Goal: Task Accomplishment & Management: Complete application form

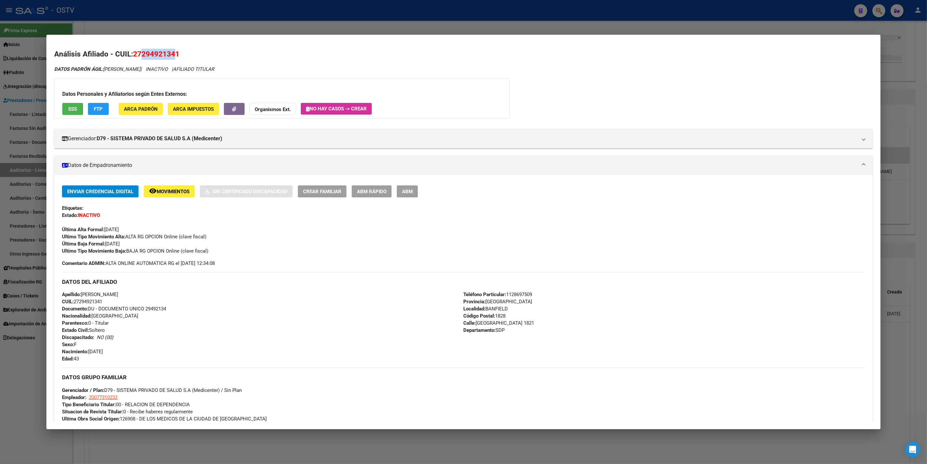
drag, startPoint x: 139, startPoint y: 52, endPoint x: 171, endPoint y: 55, distance: 32.3
click at [171, 55] on span "27294921341" at bounding box center [156, 54] width 46 height 8
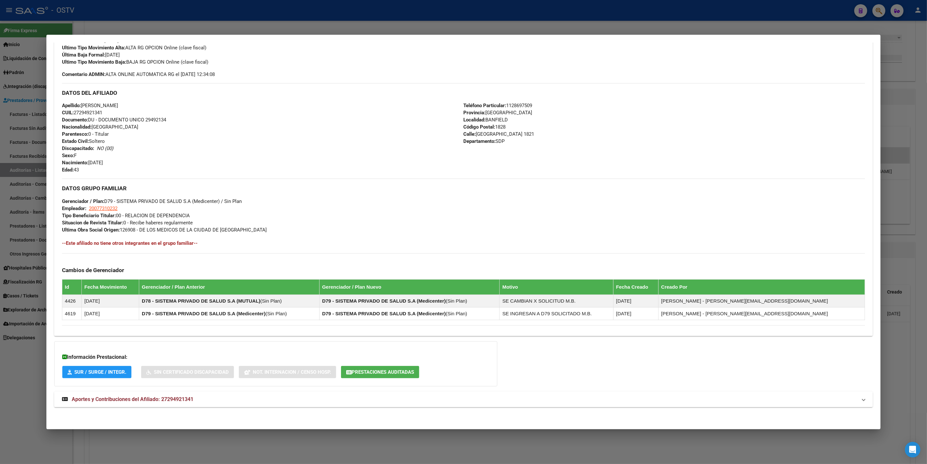
click at [208, 406] on mat-expansion-panel-header "Aportes y Contribuciones del Afiliado: 27294921341" at bounding box center [463, 399] width 818 height 16
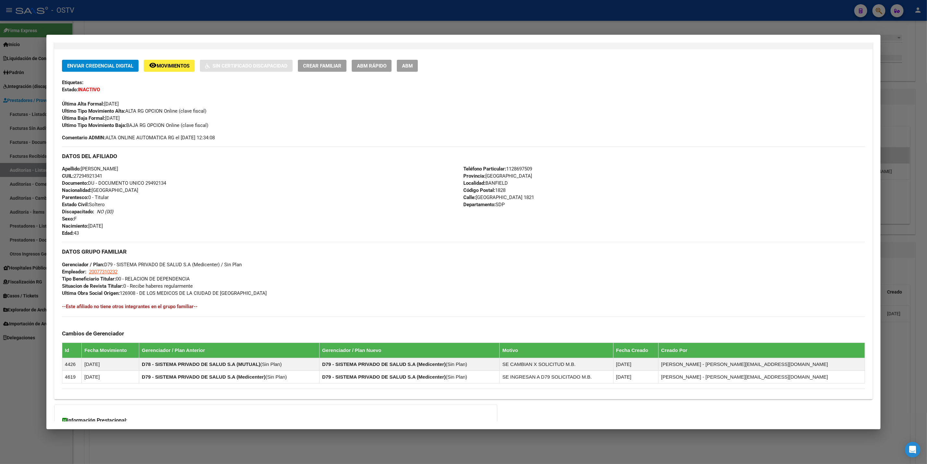
scroll to position [0, 0]
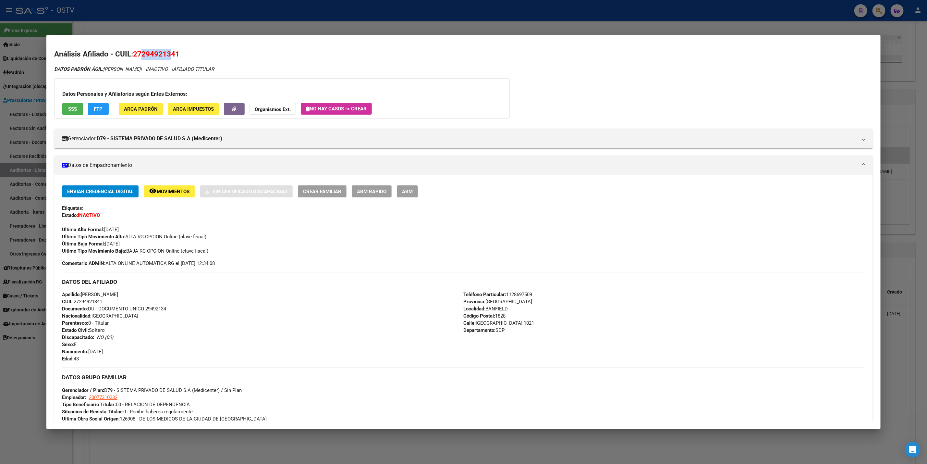
drag, startPoint x: 139, startPoint y: 54, endPoint x: 166, endPoint y: 54, distance: 26.6
click at [166, 54] on span "27294921341" at bounding box center [156, 54] width 46 height 8
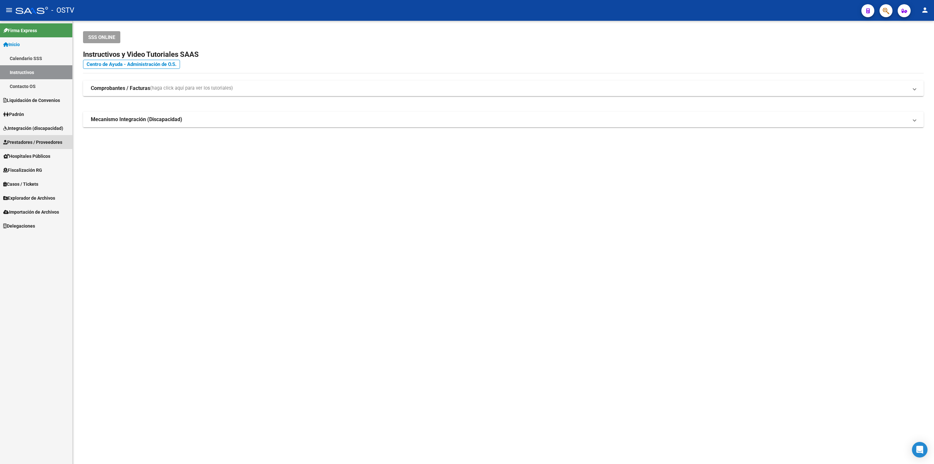
click at [31, 141] on span "Prestadores / Proveedores" at bounding box center [32, 142] width 59 height 7
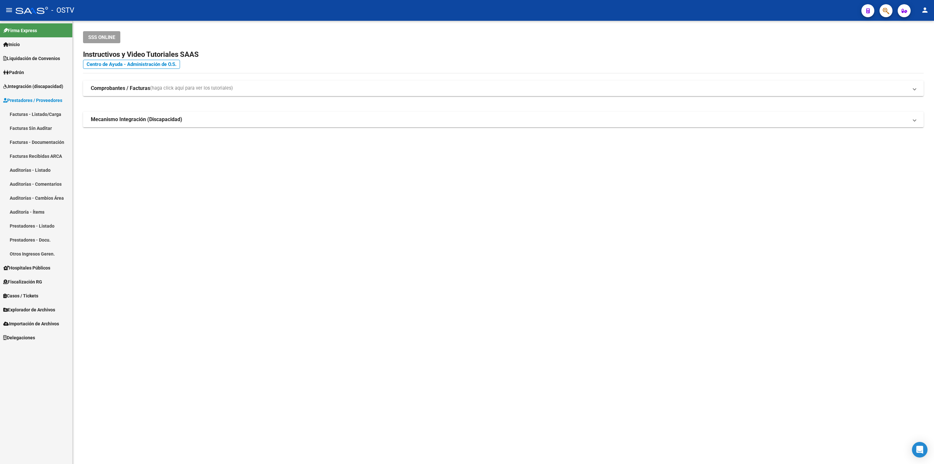
click at [46, 113] on link "Facturas - Listado/Carga" at bounding box center [36, 114] width 72 height 14
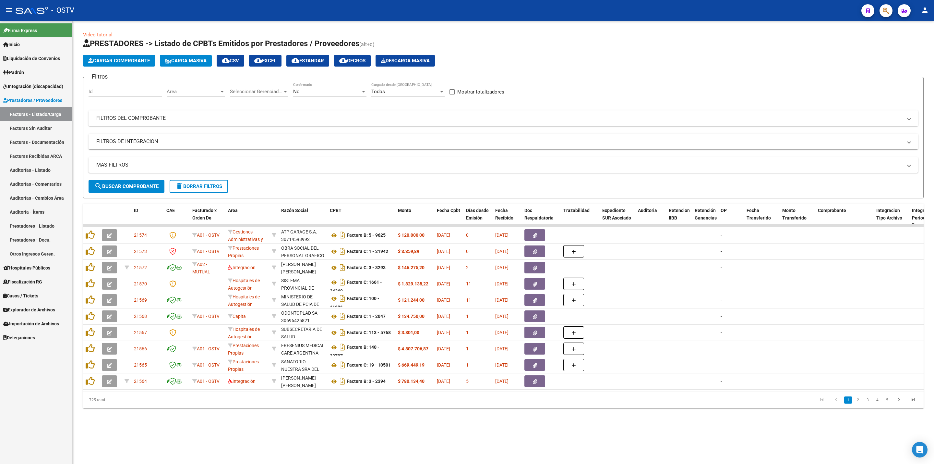
click at [175, 114] on mat-expansion-panel-header "FILTROS DEL COMPROBANTE" at bounding box center [504, 118] width 830 height 16
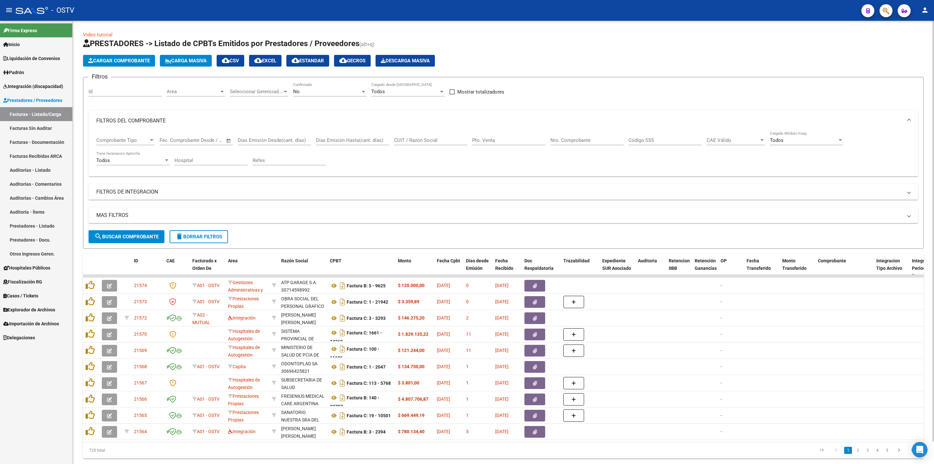
click at [311, 88] on div "No Confirmado" at bounding box center [329, 89] width 73 height 14
click at [317, 64] on span "Todos" at bounding box center [329, 62] width 73 height 15
click at [563, 138] on input "Nro. Comprobante" at bounding box center [586, 140] width 73 height 6
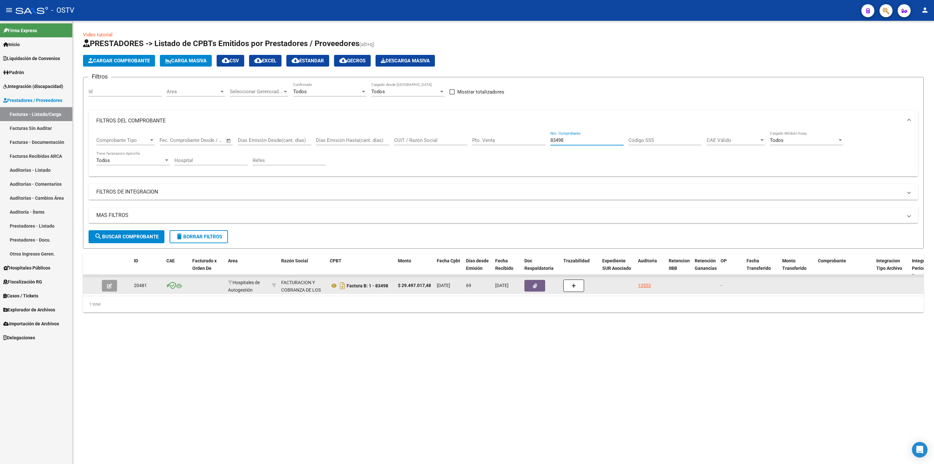
type input "83498"
click at [110, 286] on icon "button" at bounding box center [109, 285] width 5 height 5
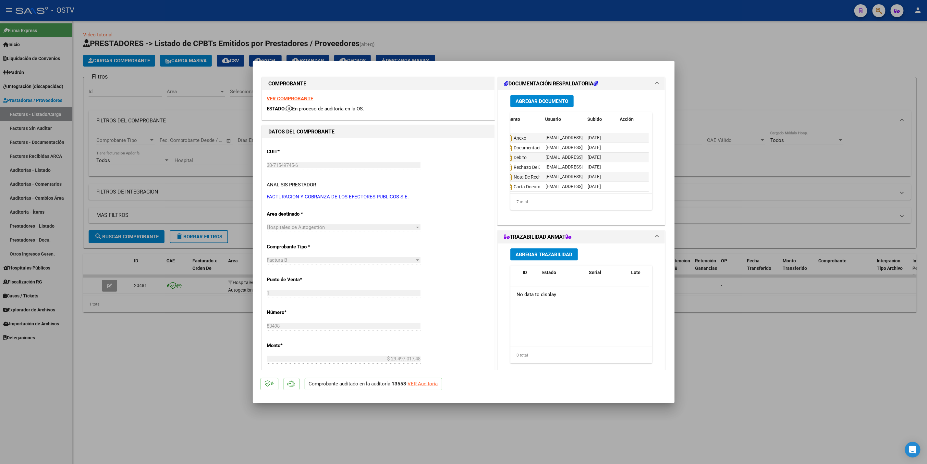
scroll to position [18, 0]
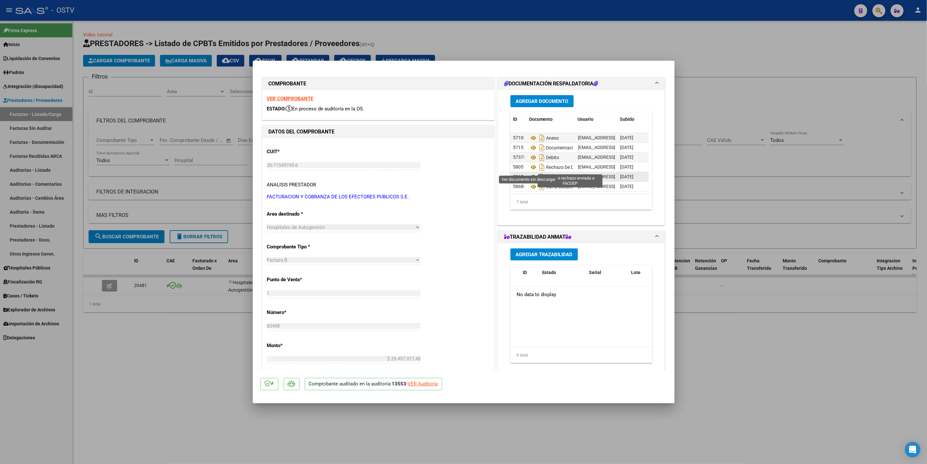
click at [531, 173] on icon at bounding box center [533, 177] width 8 height 8
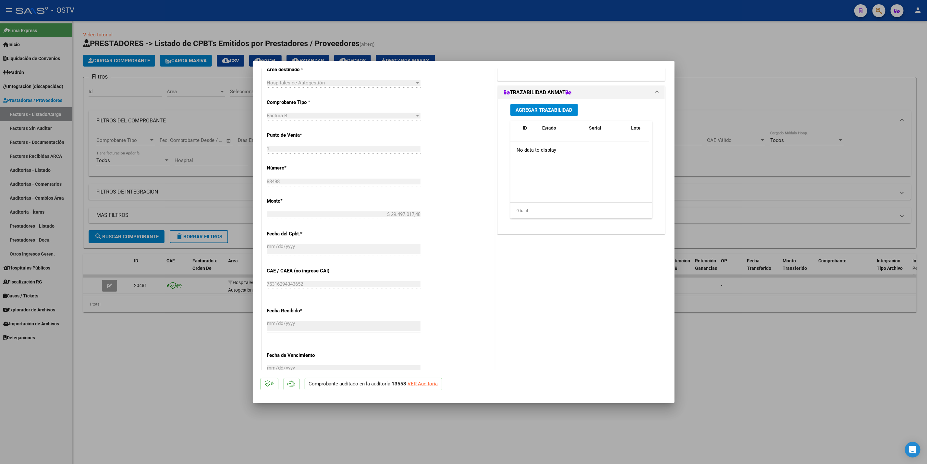
scroll to position [0, 0]
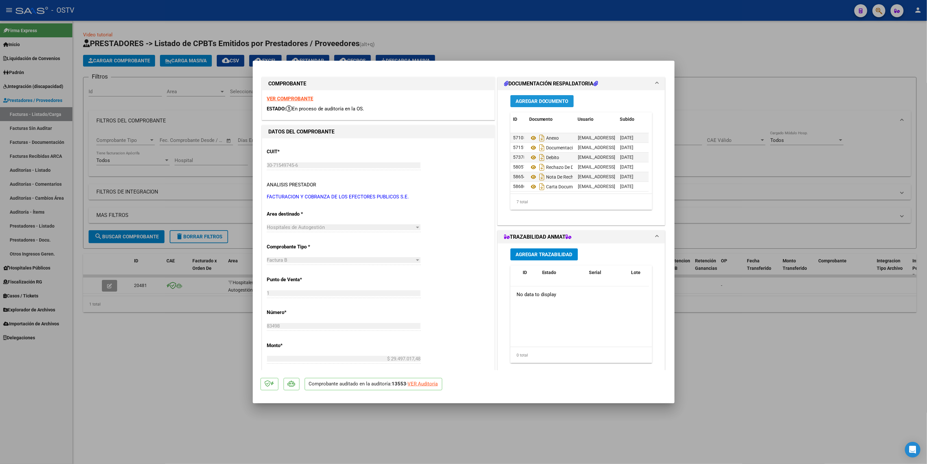
click at [543, 98] on span "Agregar Documento" at bounding box center [541, 101] width 53 height 6
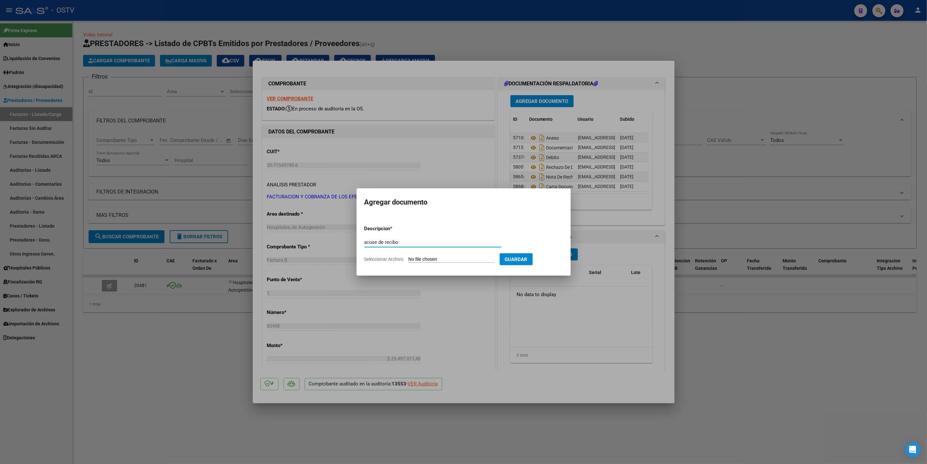
type input "acuse de recibo"
click at [438, 256] on app-file-uploader "Seleccionar Archivo" at bounding box center [431, 259] width 135 height 6
click at [458, 262] on input "Seleccionar Archivo" at bounding box center [451, 259] width 86 height 6
type input "C:\fakepath\20251007151622520.pdf"
click at [560, 263] on button "Guardar" at bounding box center [549, 259] width 33 height 12
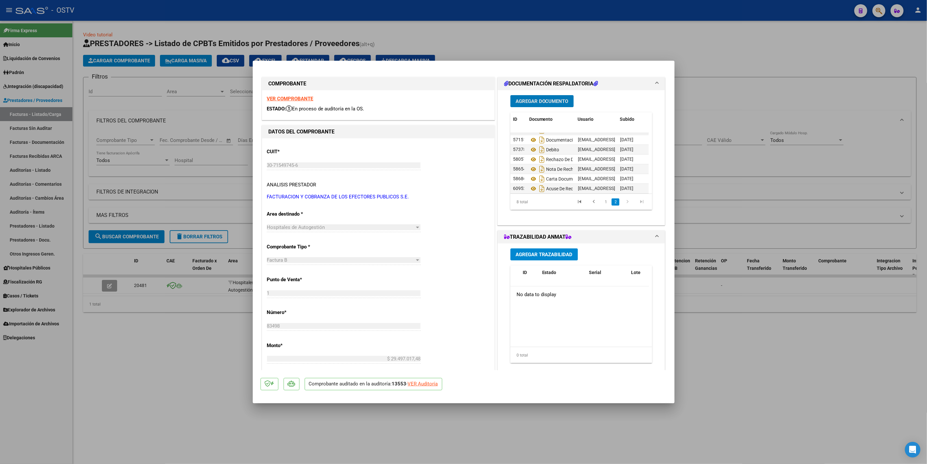
click at [162, 184] on div at bounding box center [463, 232] width 927 height 464
type input "$ 0,00"
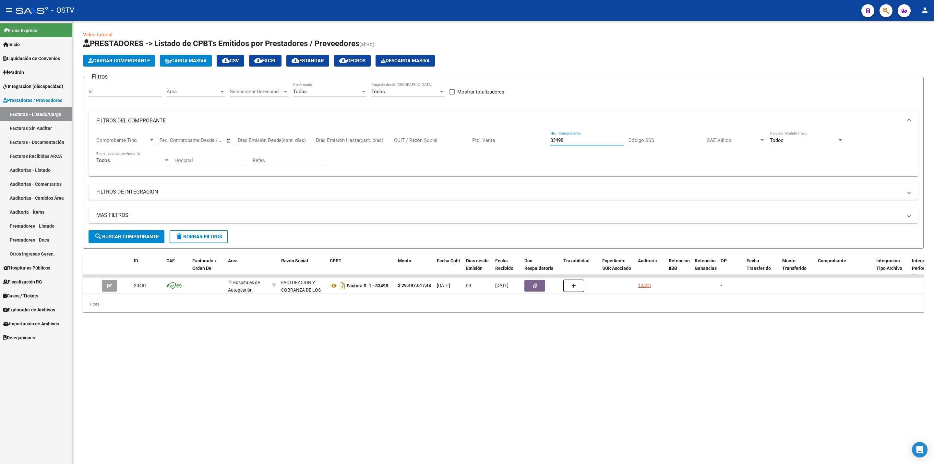
drag, startPoint x: 576, startPoint y: 143, endPoint x: 263, endPoint y: 142, distance: 313.0
click at [317, 140] on div "Comprobante Tipo Comprobante Tipo Fecha inicio – Fecha fin Fec. Comprobante Des…" at bounding box center [503, 151] width 814 height 40
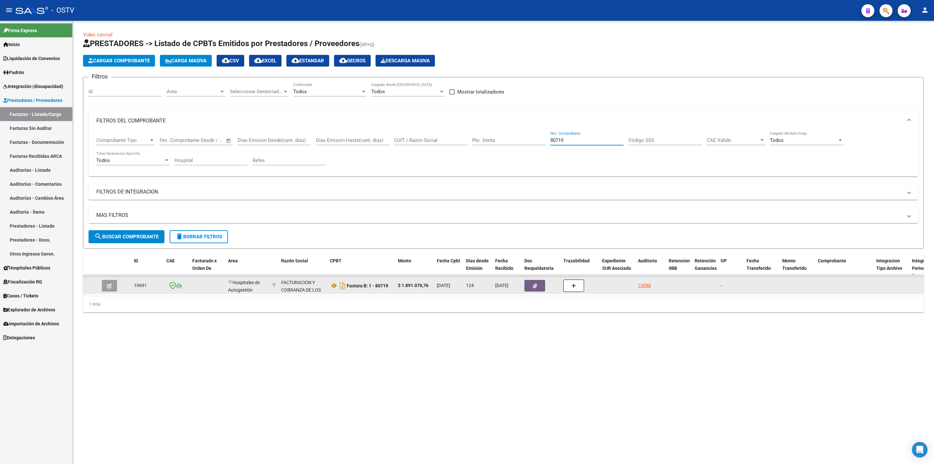
type input "80719"
click at [109, 288] on icon "button" at bounding box center [109, 285] width 5 height 5
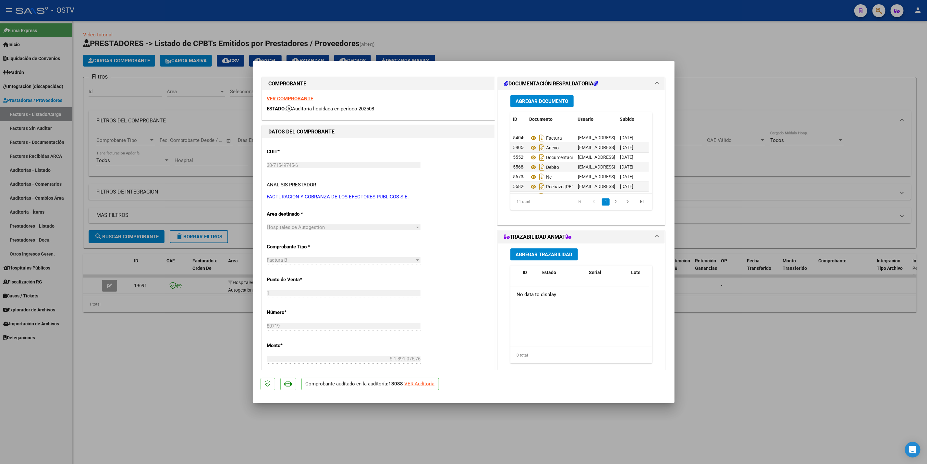
click at [535, 101] on span "Agregar Documento" at bounding box center [541, 101] width 53 height 6
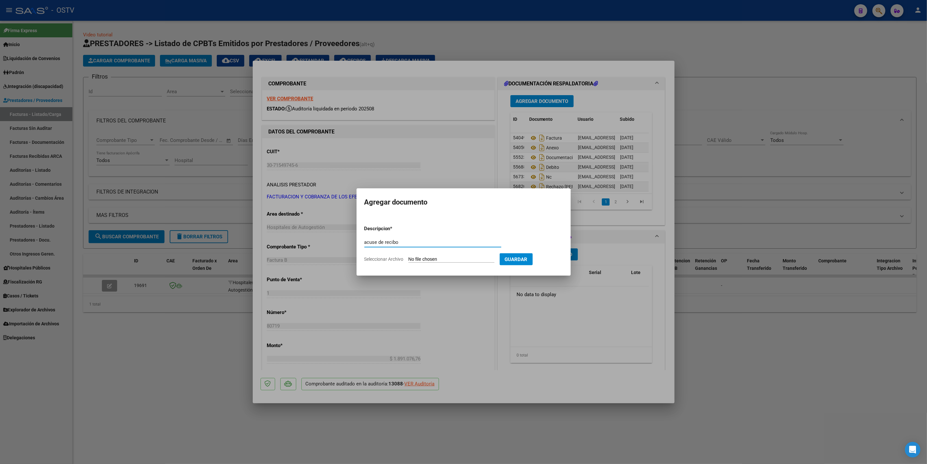
type input "acuse de recibo"
click at [408, 256] on input "Seleccionar Archivo" at bounding box center [451, 259] width 86 height 6
type input "C:\fakepath\20251007151639823.pdf"
click at [558, 261] on span "Guardar" at bounding box center [549, 259] width 23 height 6
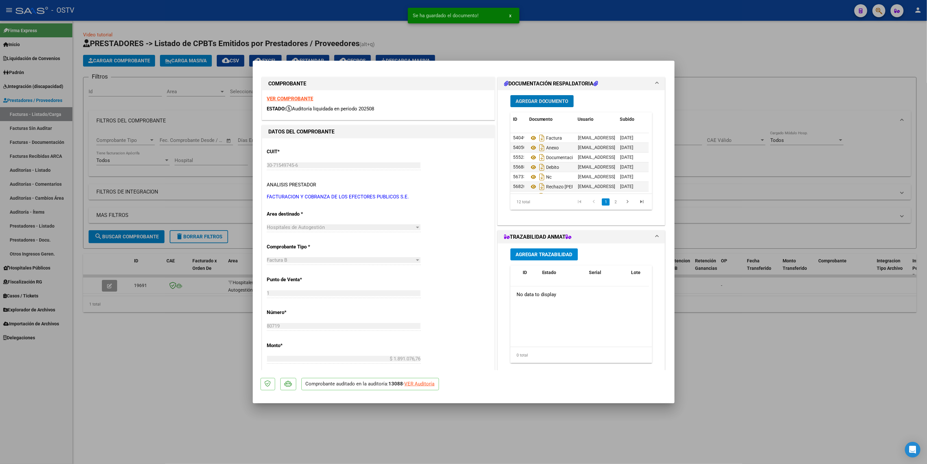
click at [859, 162] on div at bounding box center [463, 232] width 927 height 464
type input "$ 0,00"
